Goal: Transaction & Acquisition: Purchase product/service

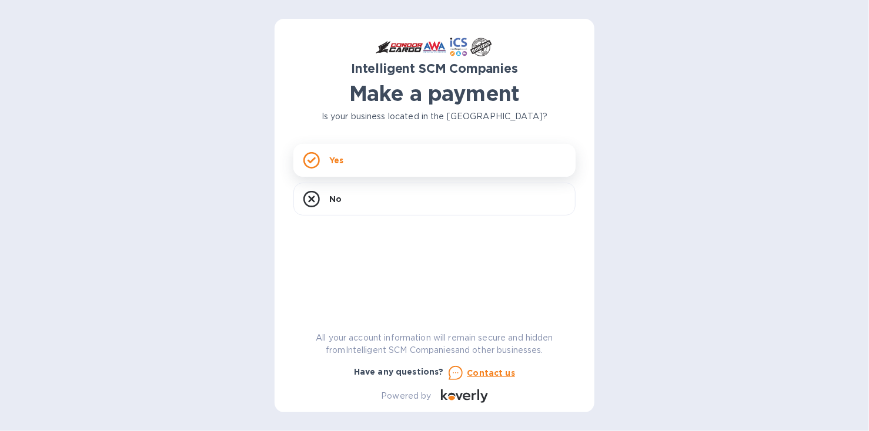
click at [335, 155] on p "Yes" at bounding box center [336, 161] width 14 height 12
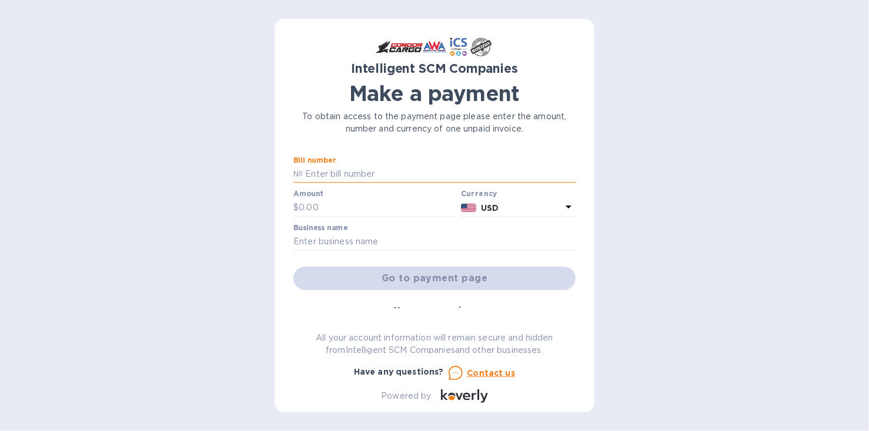
click at [348, 172] on input "text" at bounding box center [439, 175] width 273 height 18
click at [229, 14] on div "Intelligent SCM Companies Make a payment To obtain access to the payment page p…" at bounding box center [434, 215] width 869 height 431
click at [324, 168] on input "text" at bounding box center [439, 175] width 273 height 18
paste input "s00512291"
type input "s00512291"
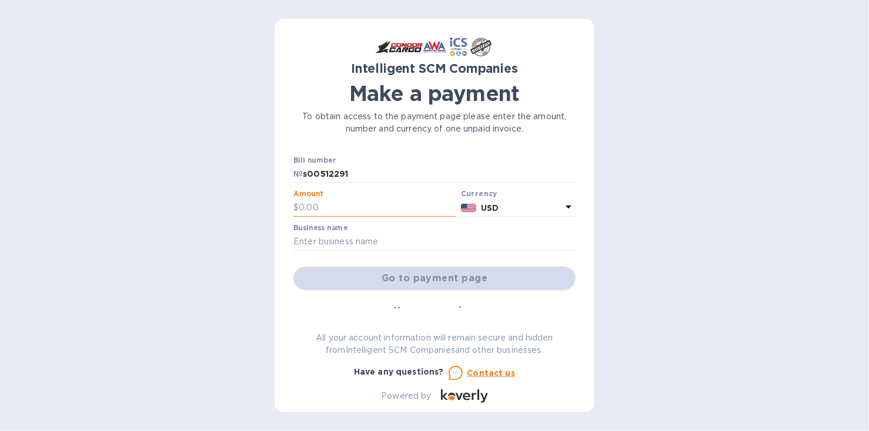
click at [347, 207] on input "text" at bounding box center [377, 208] width 157 height 18
type input "1,680"
click at [343, 237] on input "text" at bounding box center [434, 242] width 282 height 18
type input "Ahtna Environmental Inc"
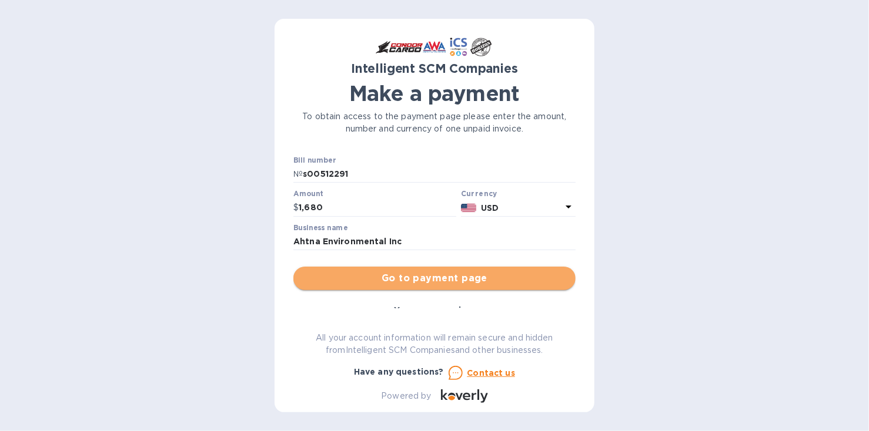
click at [443, 276] on span "Go to payment page" at bounding box center [434, 279] width 263 height 14
